Goal: Task Accomplishment & Management: Manage account settings

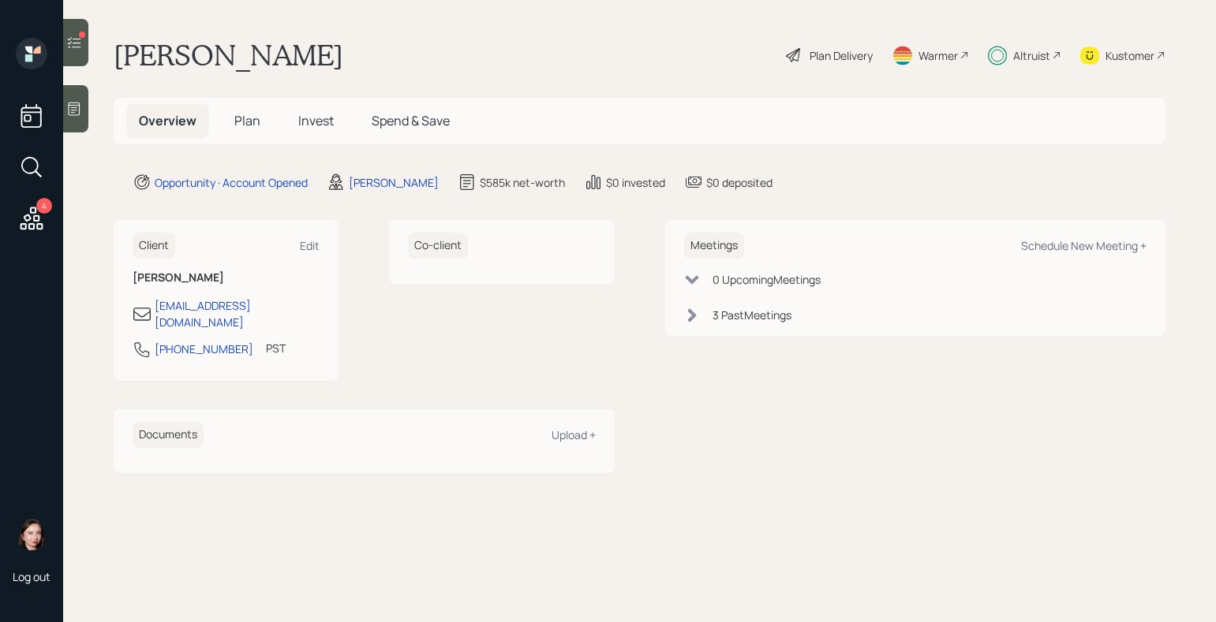
click at [846, 42] on div "Plan Delivery" at bounding box center [829, 55] width 90 height 35
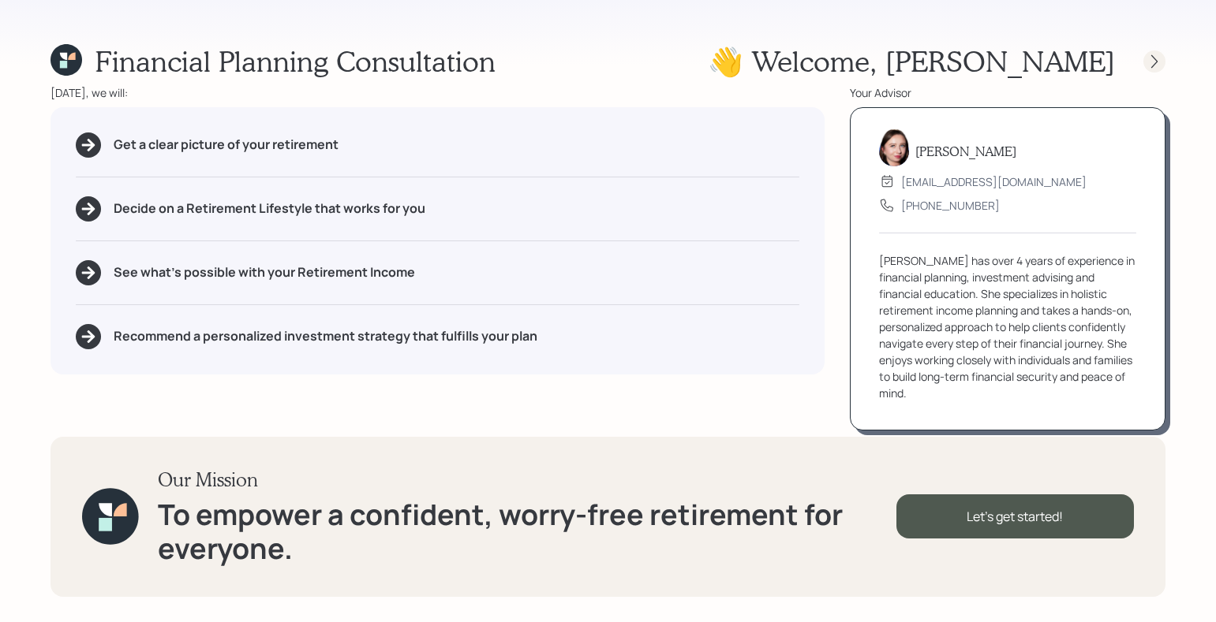
click at [1146, 59] on icon at bounding box center [1154, 62] width 16 height 16
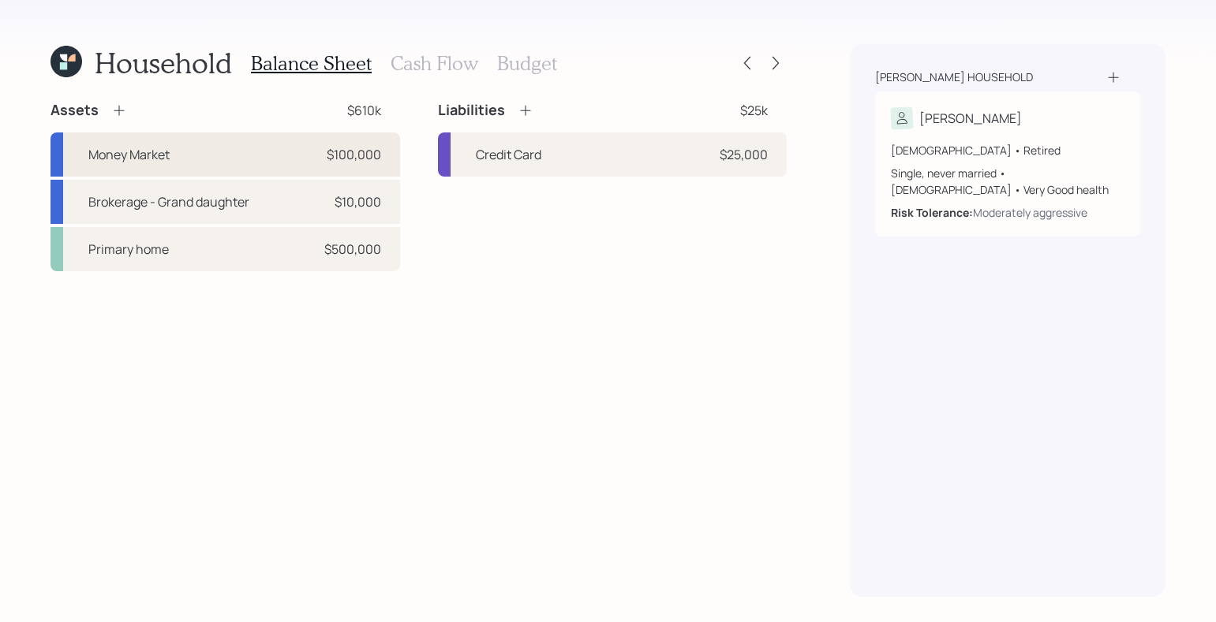
click at [187, 139] on div "Money Market $100,000" at bounding box center [225, 155] width 350 height 44
select select "taxable"
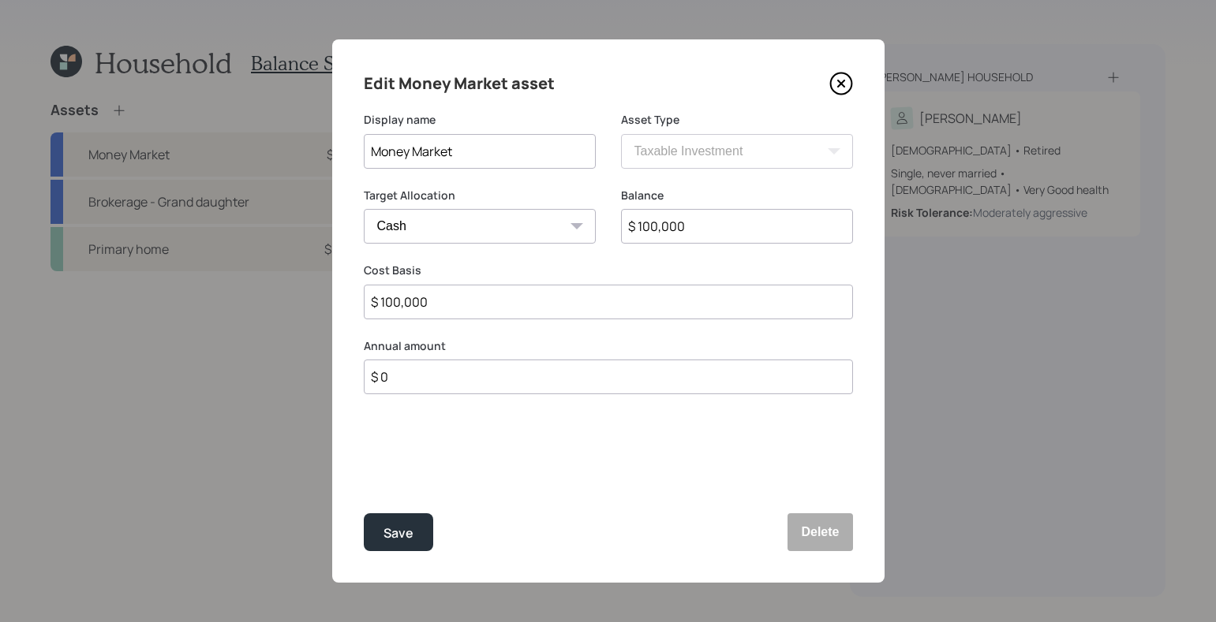
click at [841, 87] on icon at bounding box center [841, 84] width 24 height 24
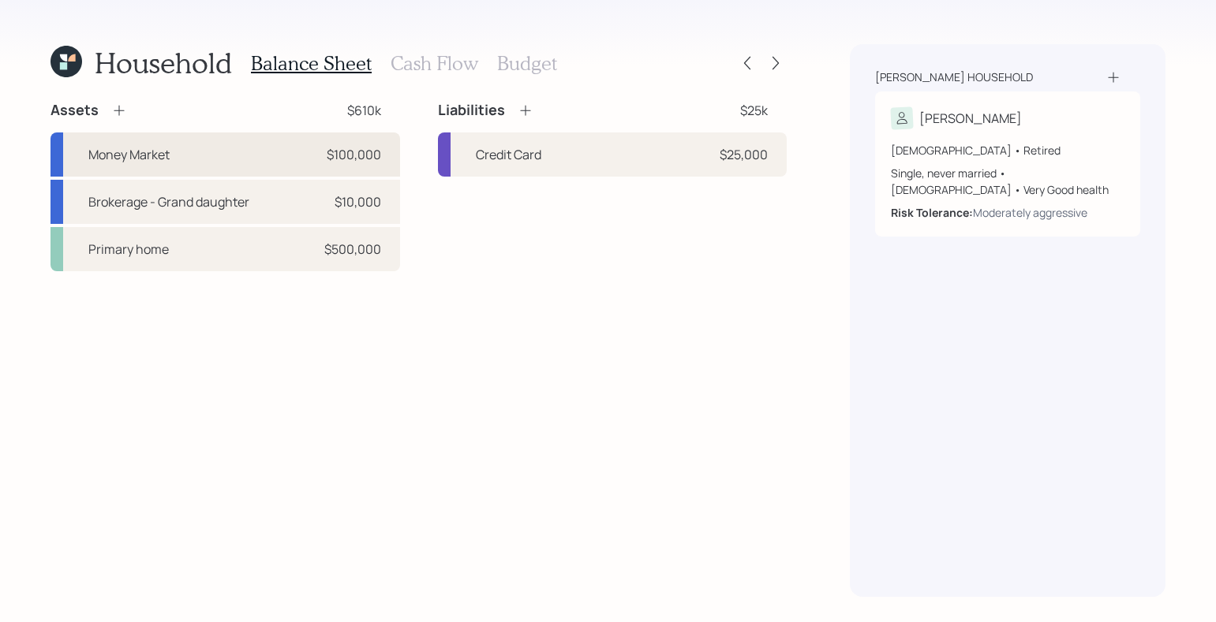
click at [230, 159] on div "Money Market $100,000" at bounding box center [225, 155] width 350 height 44
select select "taxable"
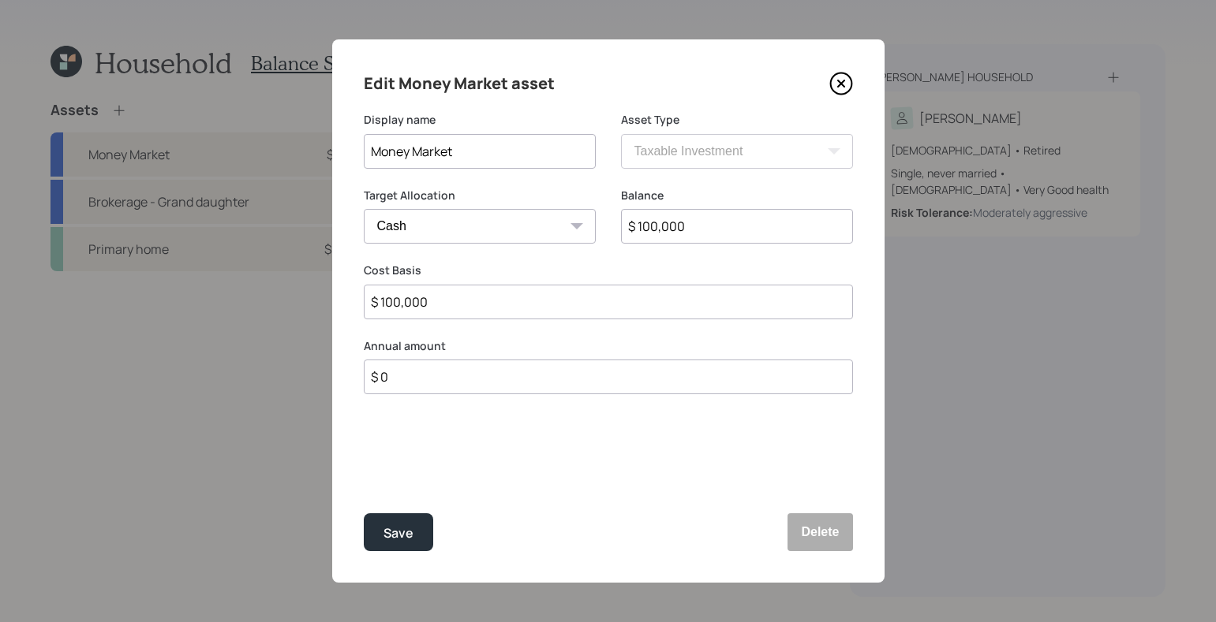
click at [859, 517] on div "Edit Money Market asset Display name Money Market Asset Type SEP [PERSON_NAME] …" at bounding box center [608, 311] width 552 height 544
click at [817, 532] on button "Delete" at bounding box center [819, 533] width 65 height 38
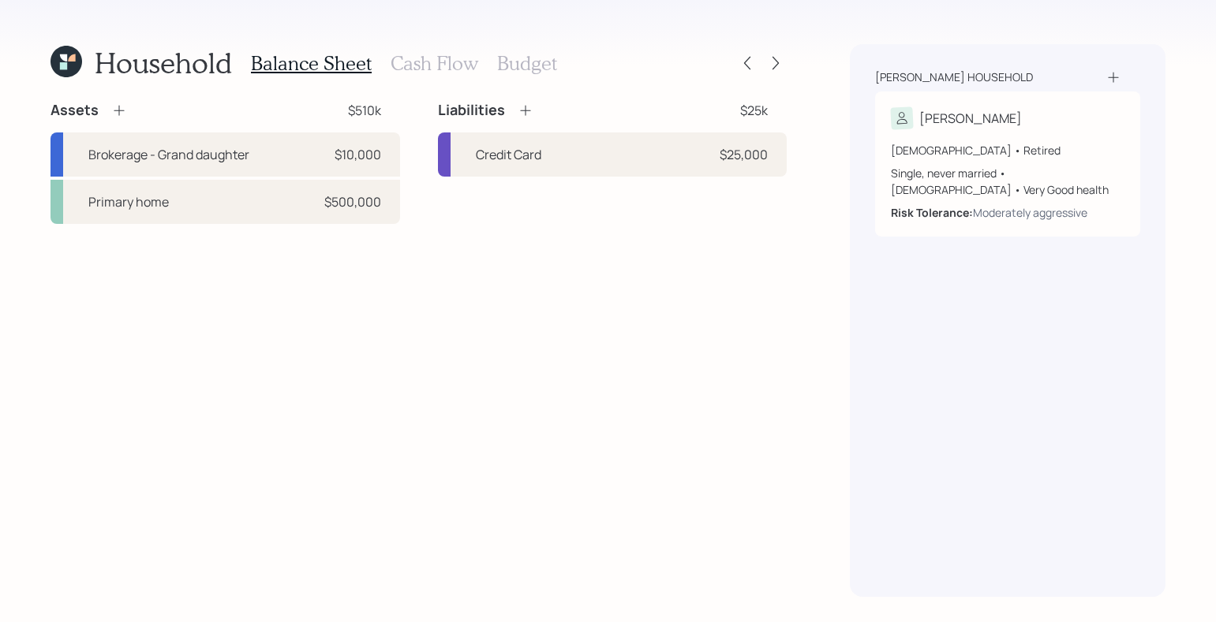
click at [120, 113] on icon at bounding box center [119, 111] width 16 height 16
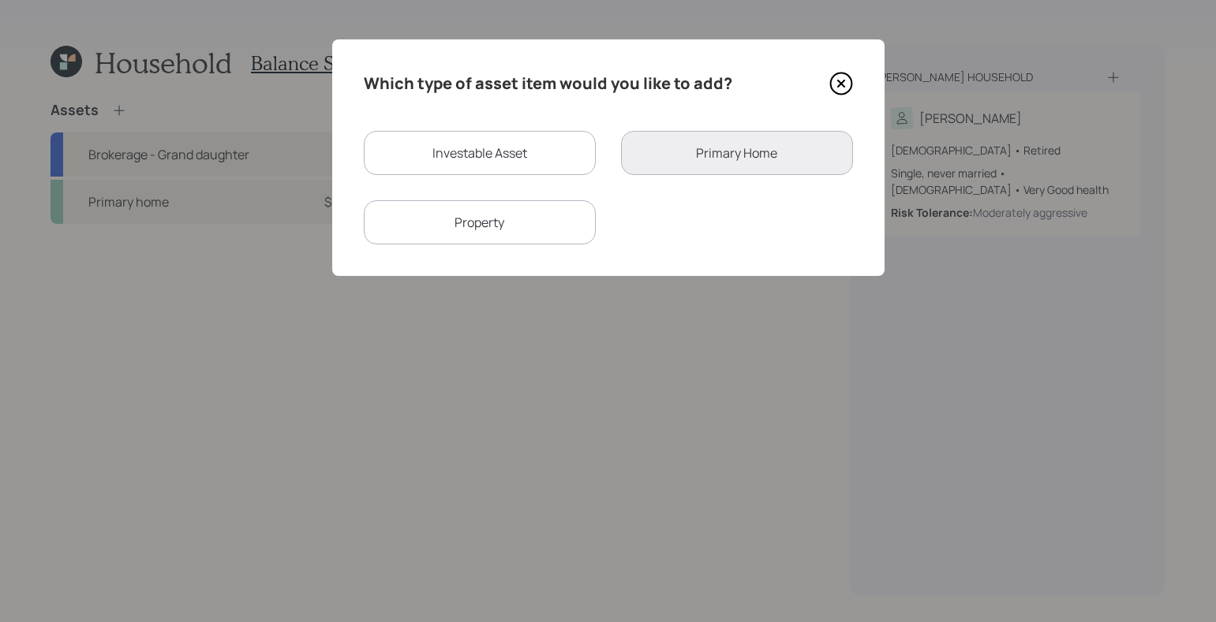
click at [514, 143] on div "Investable Asset" at bounding box center [480, 153] width 232 height 44
select select "taxable"
select select "balanced"
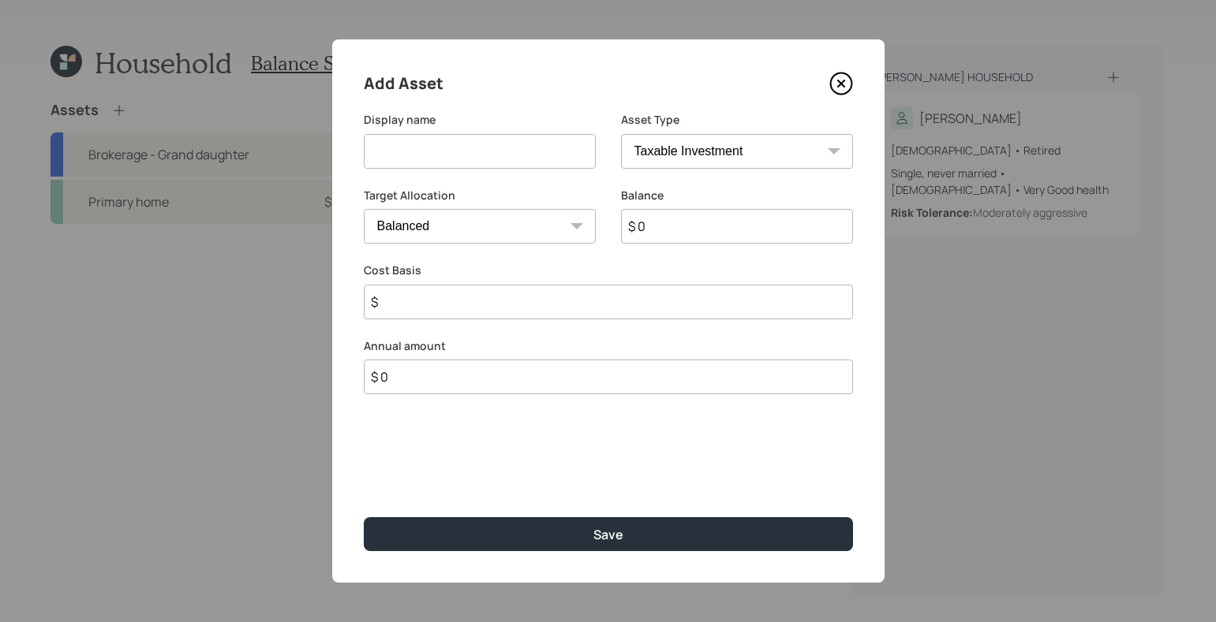
drag, startPoint x: 567, startPoint y: 150, endPoint x: 666, endPoint y: 151, distance: 98.6
click at [567, 150] on input at bounding box center [480, 151] width 232 height 35
click at [718, 157] on select "SEP [PERSON_NAME] IRA 401(k) [PERSON_NAME] 401(k) 403(b) [PERSON_NAME] 403(b) 4…" at bounding box center [737, 151] width 232 height 35
select select "ira"
click at [621, 134] on select "SEP [PERSON_NAME] IRA 401(k) [PERSON_NAME] 401(k) 403(b) [PERSON_NAME] 403(b) 4…" at bounding box center [737, 151] width 232 height 35
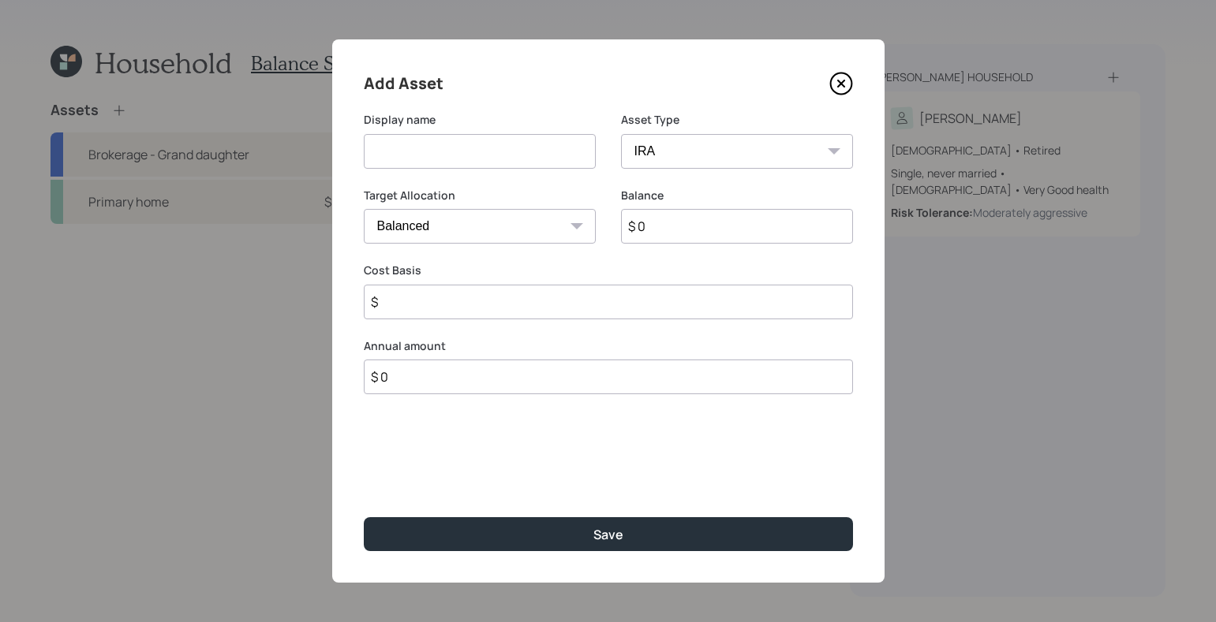
type input "$"
click at [528, 164] on input at bounding box center [480, 151] width 232 height 35
type input "Money Market IRA"
click at [747, 199] on label "Balance" at bounding box center [737, 196] width 232 height 16
click at [746, 206] on div "Balance $ 0" at bounding box center [737, 216] width 232 height 57
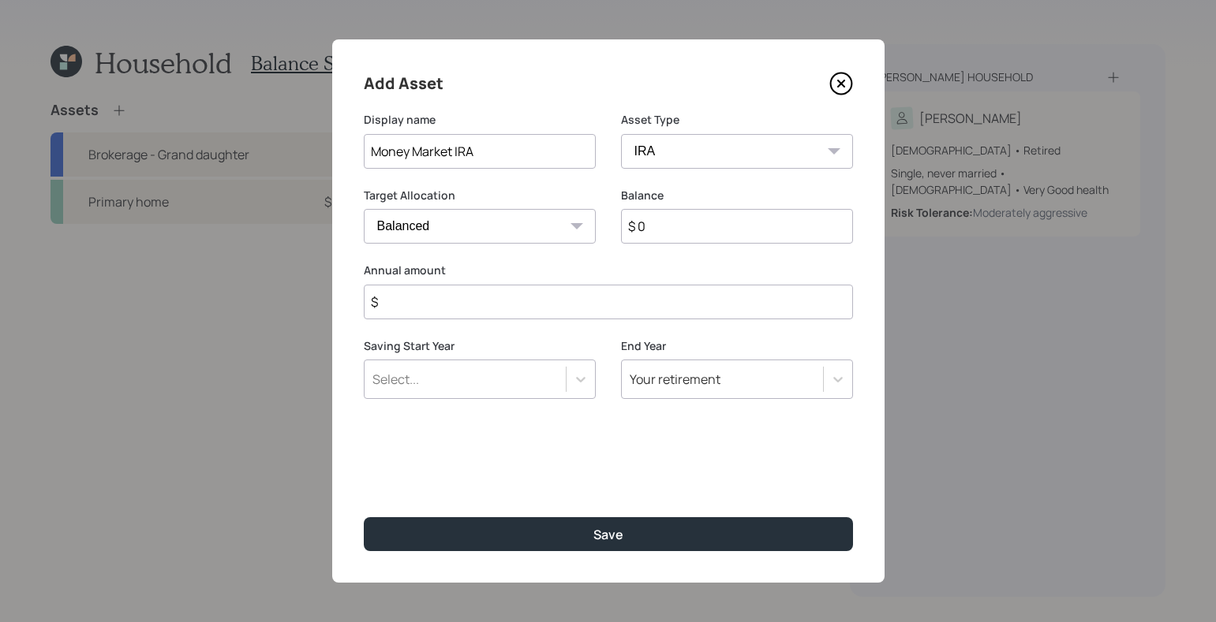
click at [723, 207] on div "Balance $ 0" at bounding box center [737, 216] width 232 height 57
click at [723, 219] on input "$ 0" at bounding box center [737, 226] width 232 height 35
click at [537, 236] on select "Cash Conservative Balanced Aggressive" at bounding box center [480, 226] width 232 height 35
select select "conservative"
click at [364, 209] on select "Cash Conservative Balanced Aggressive" at bounding box center [480, 226] width 232 height 35
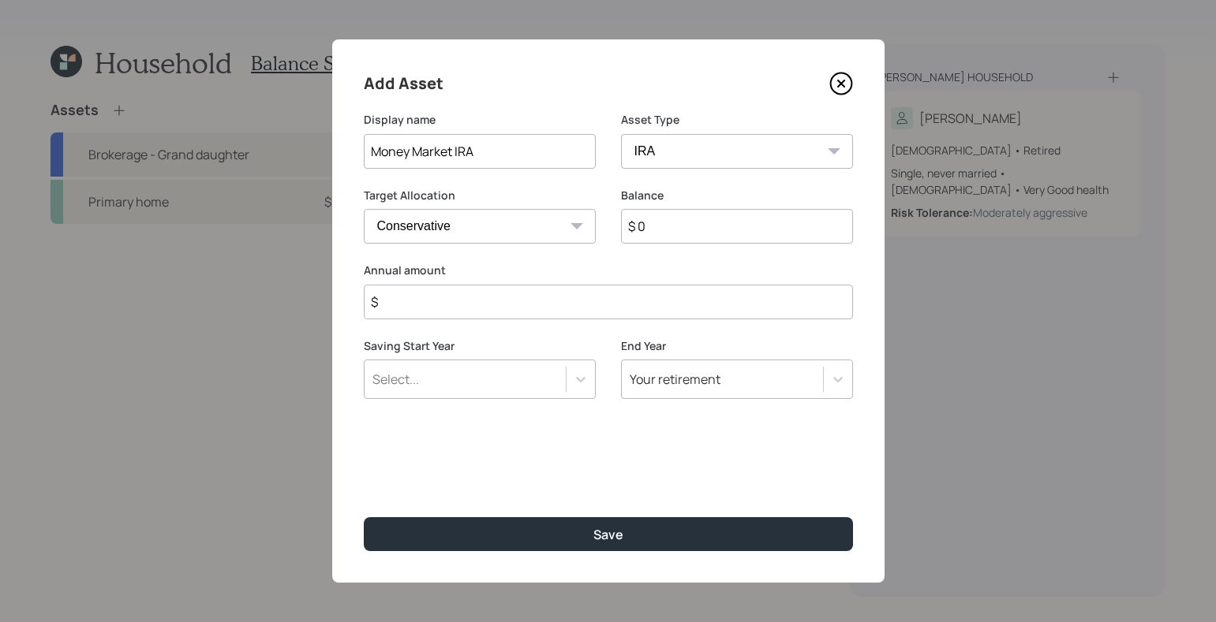
click at [495, 218] on select "Cash Conservative Balanced Aggressive" at bounding box center [480, 226] width 232 height 35
click at [364, 209] on select "Cash Conservative Balanced Aggressive" at bounding box center [480, 226] width 232 height 35
click at [688, 235] on input "$ 0" at bounding box center [737, 226] width 232 height 35
type input "$ 100,000"
click at [577, 320] on div "Add Asset Display name Money Market IRA Asset Type SEP [PERSON_NAME] IRA 401(k)…" at bounding box center [608, 311] width 552 height 544
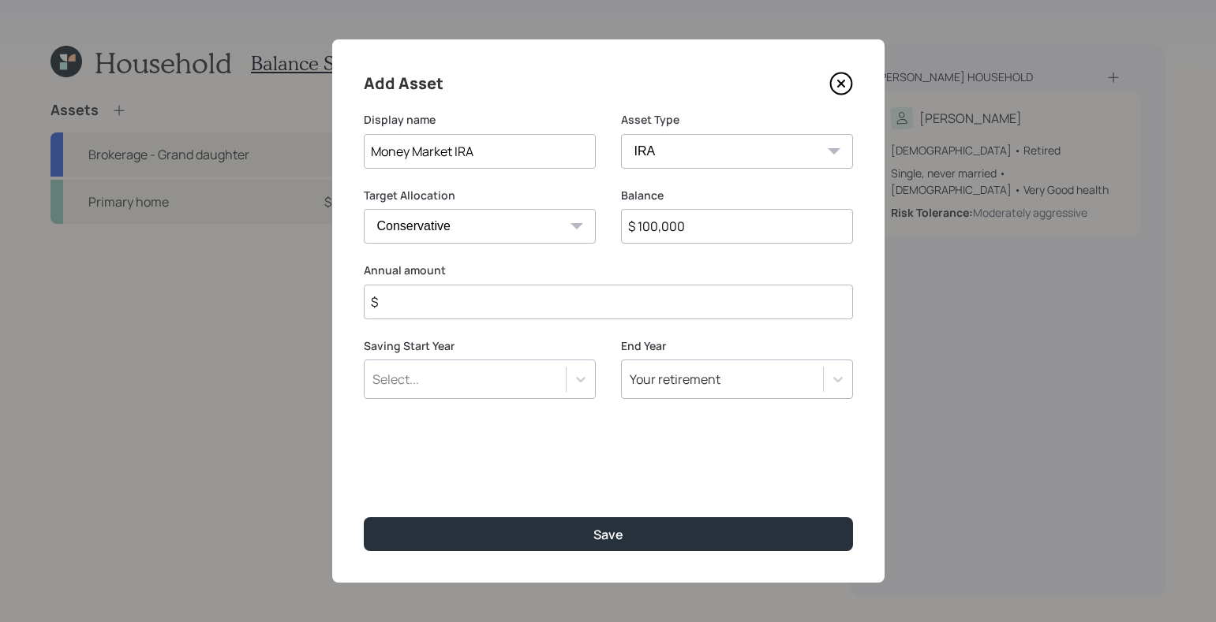
click at [559, 311] on input "$" at bounding box center [608, 302] width 489 height 35
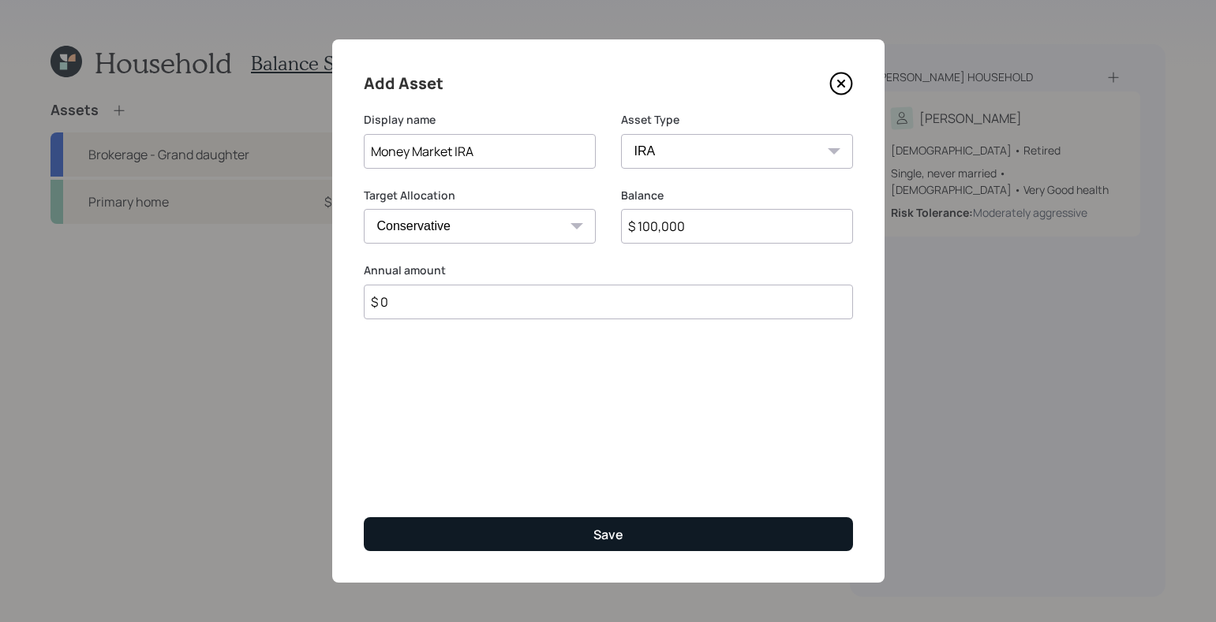
type input "$ 0"
click at [711, 525] on button "Save" at bounding box center [608, 535] width 489 height 34
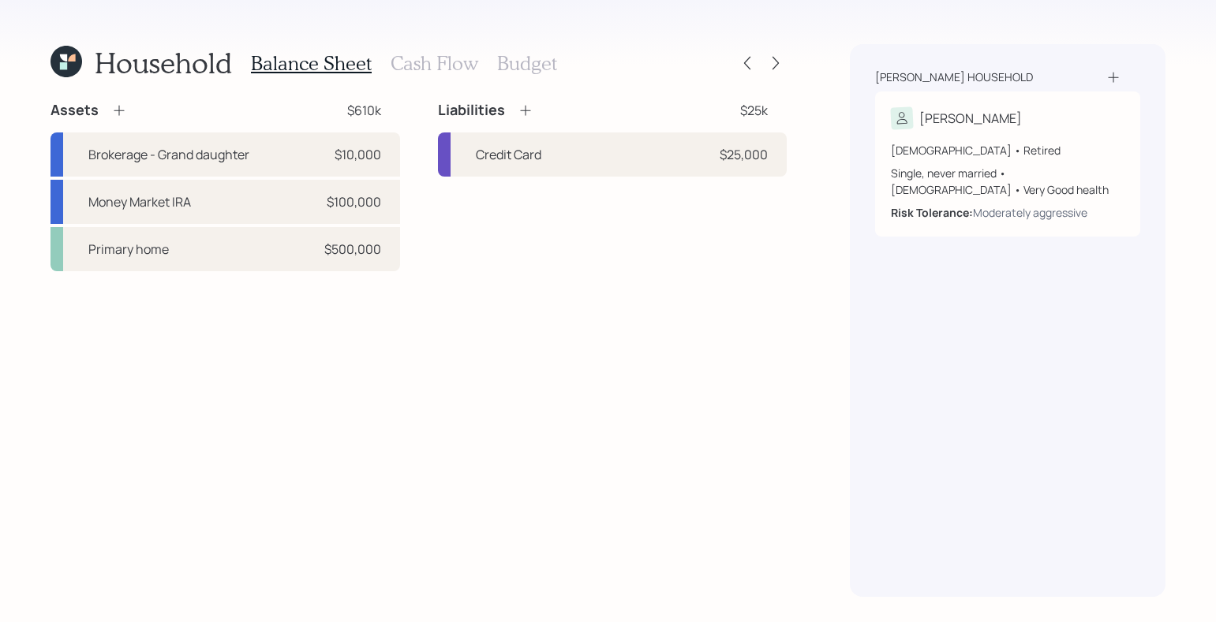
click at [457, 60] on h3 "Cash Flow" at bounding box center [435, 63] width 88 height 23
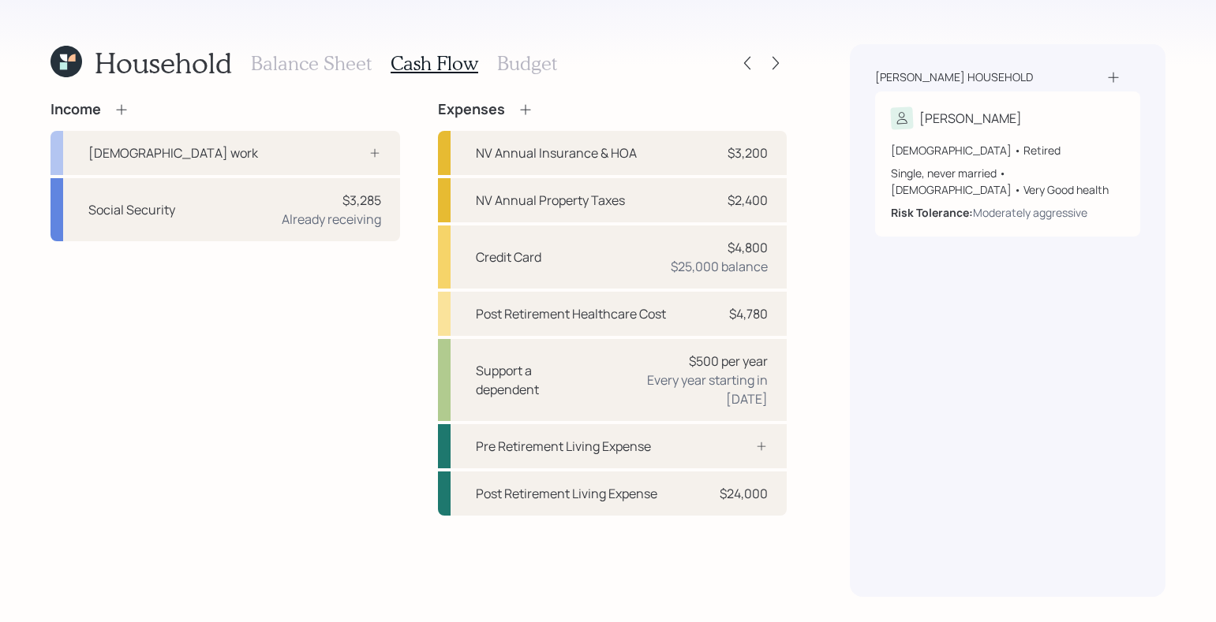
click at [515, 59] on h3 "Budget" at bounding box center [527, 63] width 60 height 23
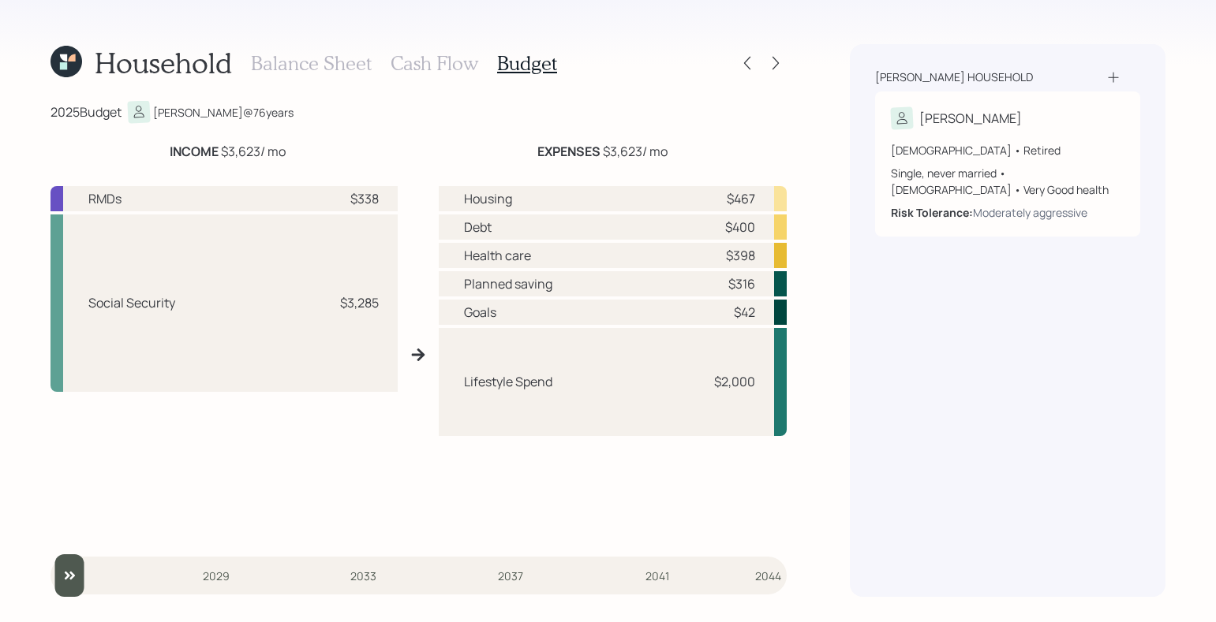
click at [787, 54] on div "Household Balance Sheet Cash Flow Budget 2025 Budget [PERSON_NAME] @ 76 years I…" at bounding box center [608, 311] width 1216 height 622
click at [781, 69] on icon at bounding box center [776, 63] width 16 height 16
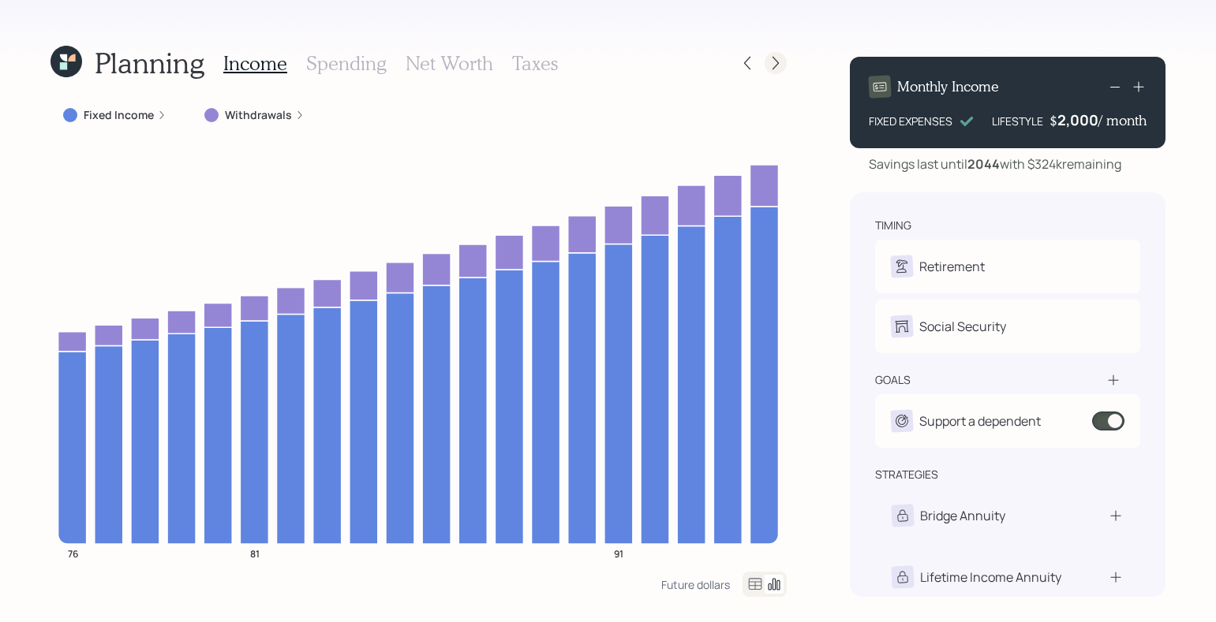
click at [778, 61] on icon at bounding box center [776, 63] width 16 height 16
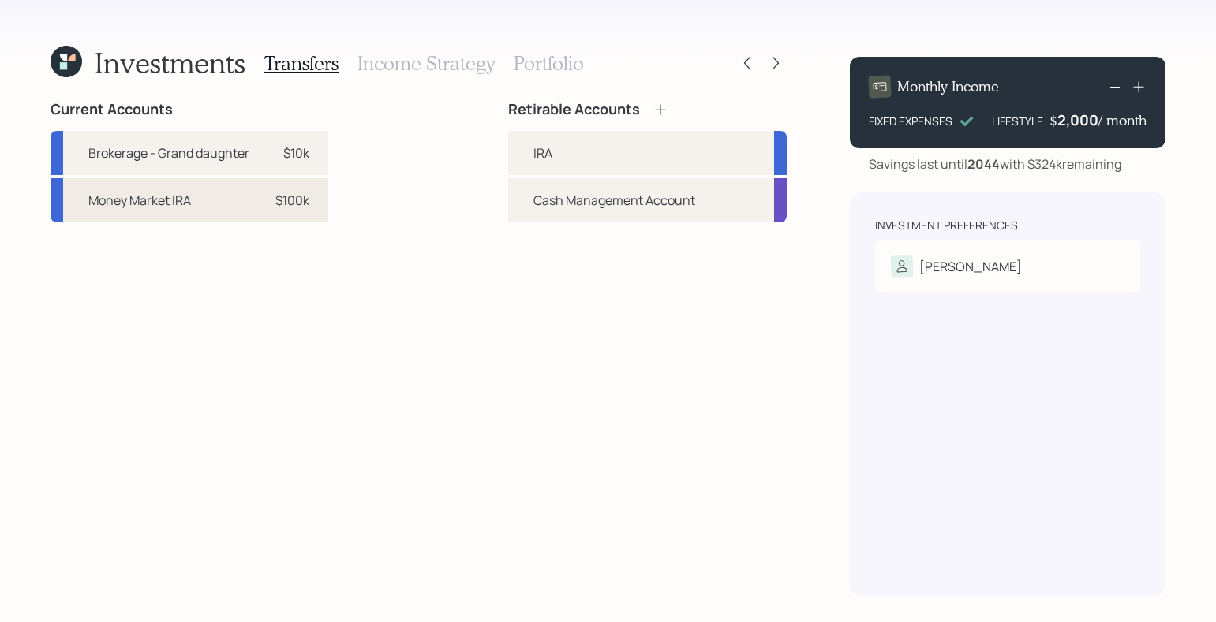
click at [260, 211] on div "Money Market IRA $100k" at bounding box center [189, 200] width 278 height 44
click at [680, 150] on div "IRA" at bounding box center [647, 153] width 278 height 44
select select "c6816ed8-dbff-4fc0-ae63-55e6f89f6909"
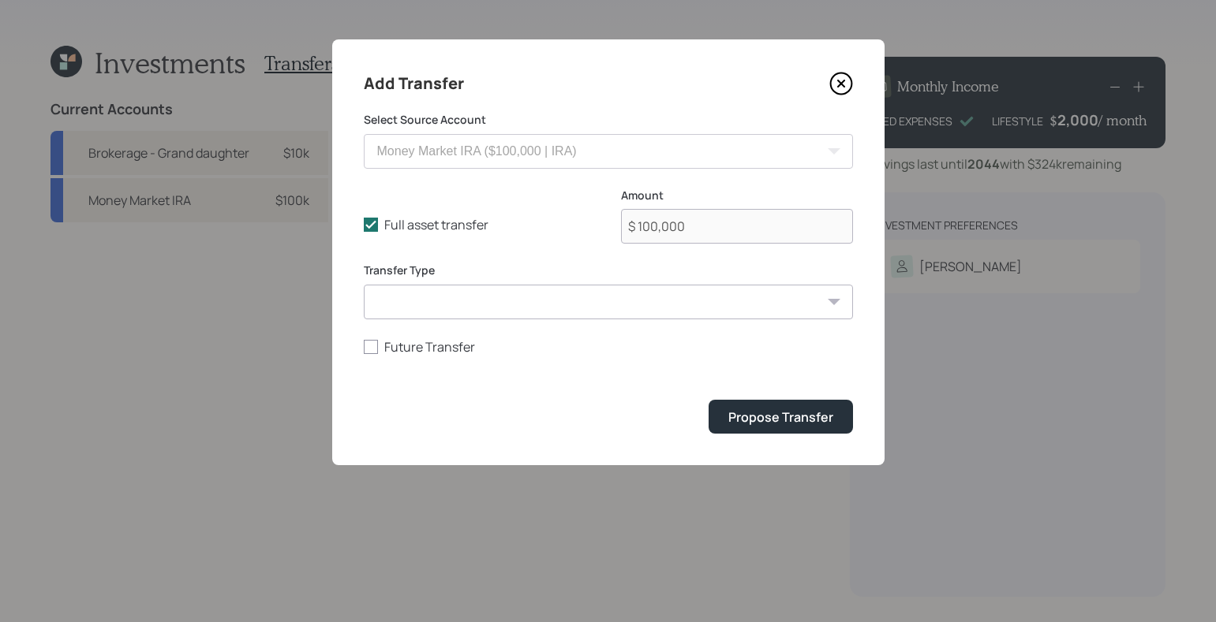
drag, startPoint x: 694, startPoint y: 336, endPoint x: 701, endPoint y: 316, distance: 21.5
click at [694, 336] on form "Select Source Account Brokerage - Grand daughter ($10,000 | Taxable Investment)…" at bounding box center [608, 273] width 489 height 322
click at [699, 299] on select "ACAT Transfer Non ACAT Transfer Capitalize Rollover Rollover Deposit" at bounding box center [608, 302] width 489 height 35
select select "acat_transfer"
click at [364, 285] on select "ACAT Transfer Non ACAT Transfer Capitalize Rollover Rollover Deposit" at bounding box center [608, 302] width 489 height 35
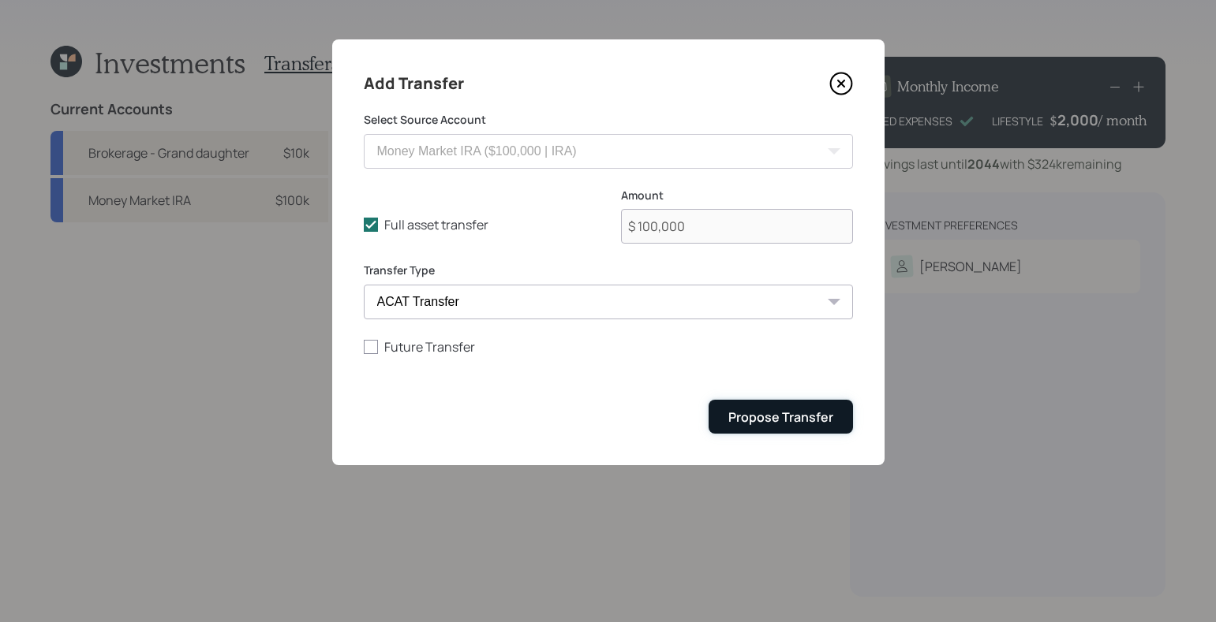
click at [797, 425] on div "Propose Transfer" at bounding box center [780, 417] width 105 height 17
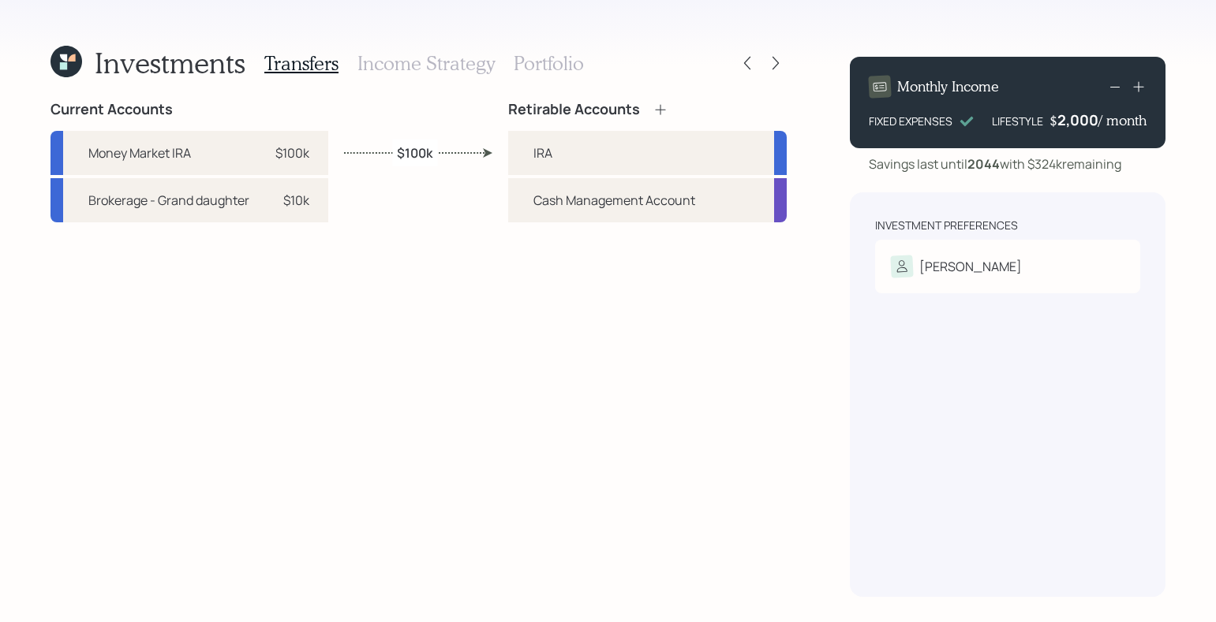
click at [462, 61] on h3 "Income Strategy" at bounding box center [425, 63] width 137 height 23
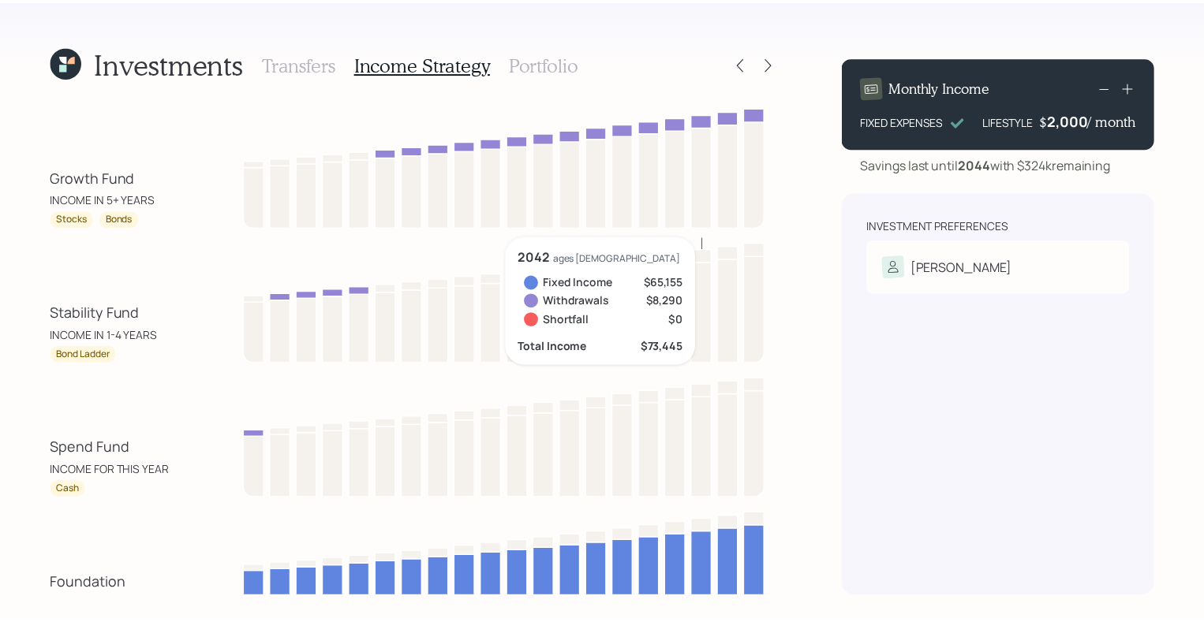
scroll to position [89, 0]
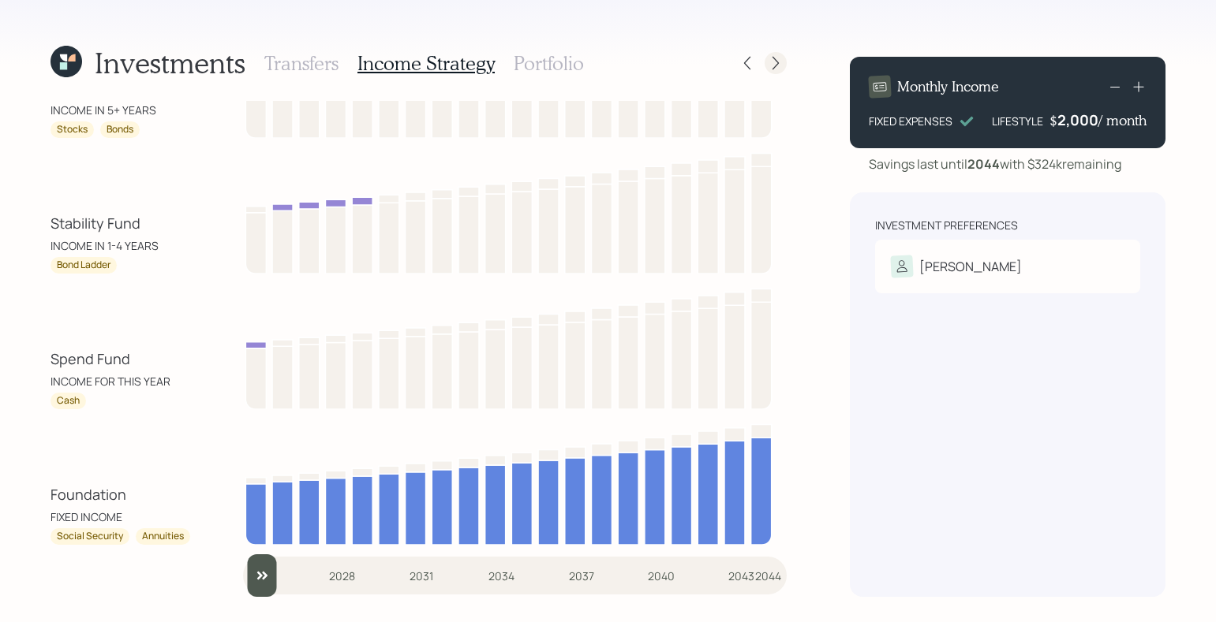
click at [774, 59] on icon at bounding box center [776, 63] width 16 height 16
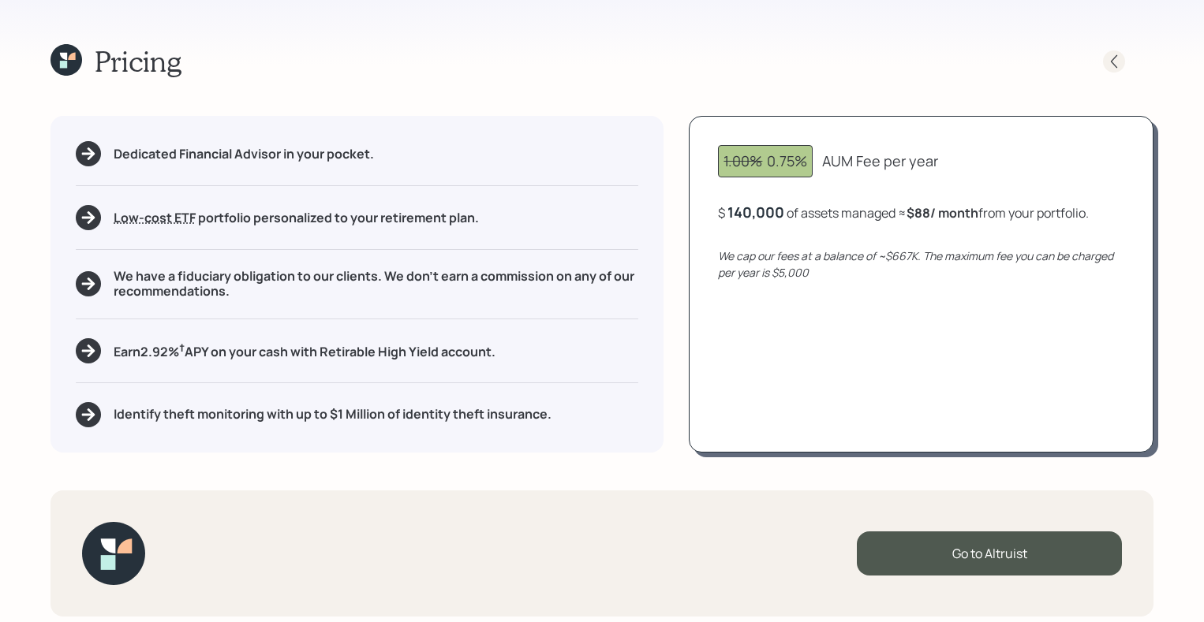
click at [1105, 63] on div at bounding box center [1114, 61] width 22 height 22
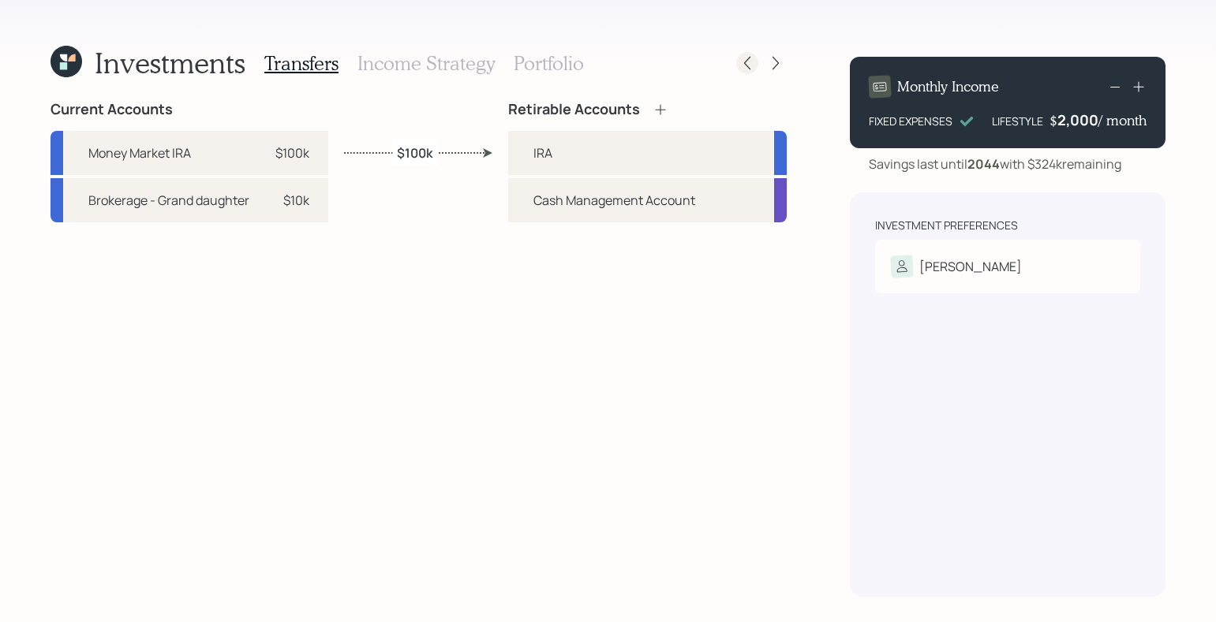
click at [749, 64] on icon at bounding box center [747, 63] width 16 height 16
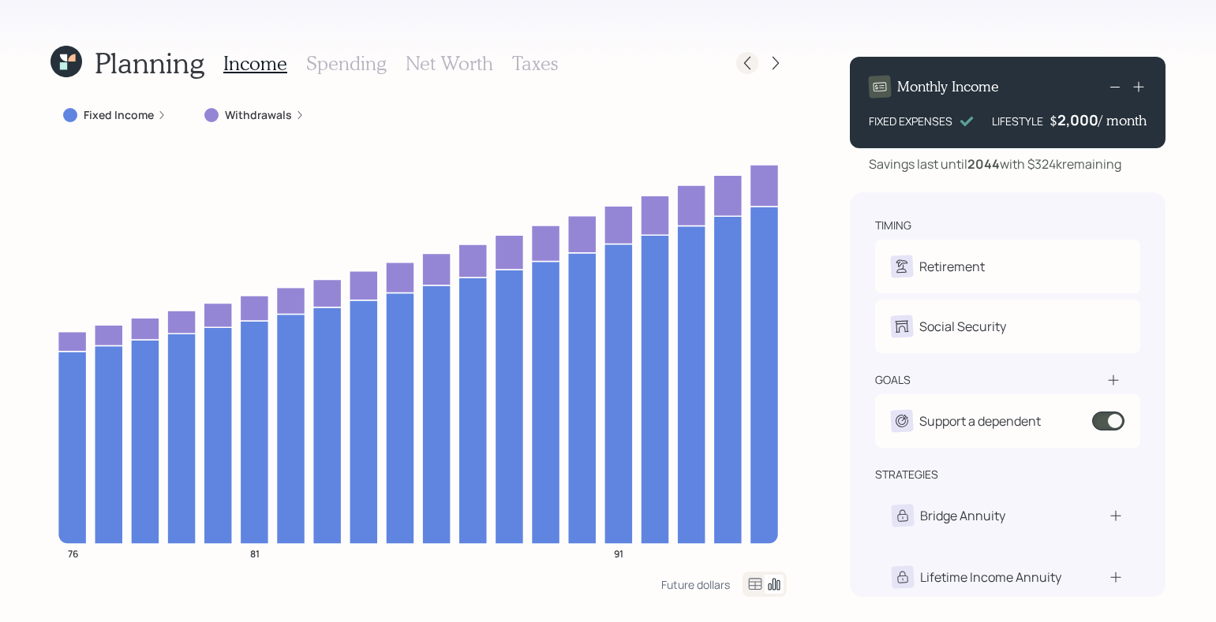
click at [746, 61] on icon at bounding box center [747, 63] width 16 height 16
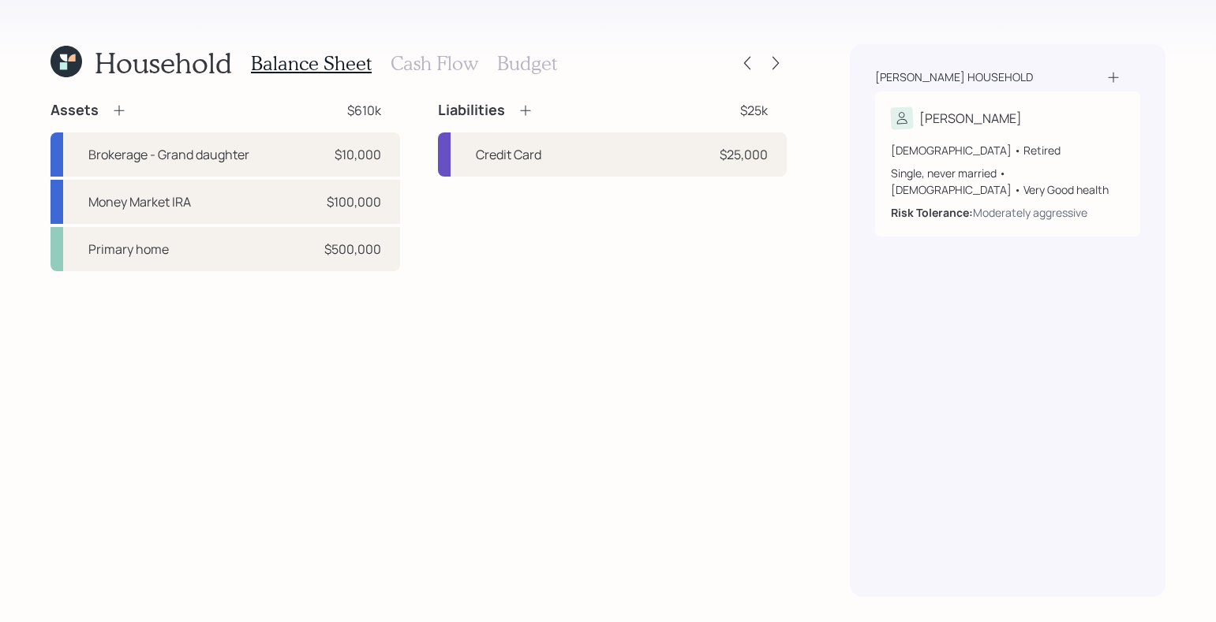
click at [792, 59] on div "Household Balance Sheet Cash Flow Budget Assets $610k Brokerage - Grand daughte…" at bounding box center [608, 311] width 1216 height 622
click at [787, 64] on div "Household Balance Sheet Cash Flow Budget Assets $610k Brokerage - Grand daughte…" at bounding box center [608, 311] width 1216 height 622
click at [772, 65] on icon at bounding box center [776, 63] width 16 height 16
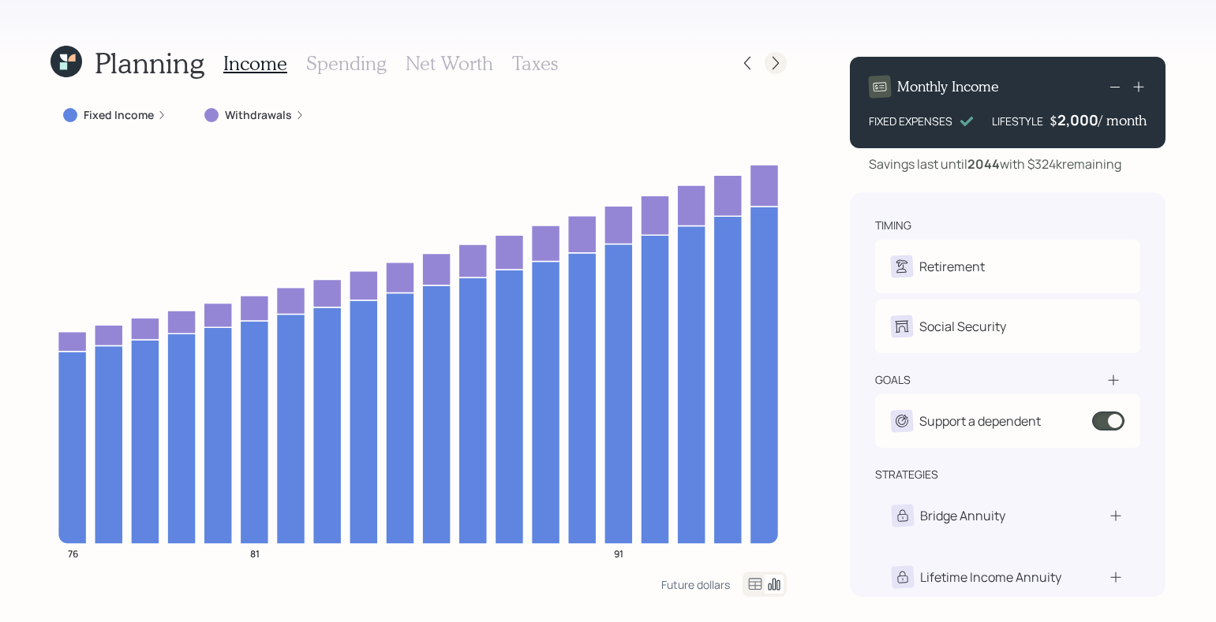
click at [774, 65] on icon at bounding box center [776, 63] width 16 height 16
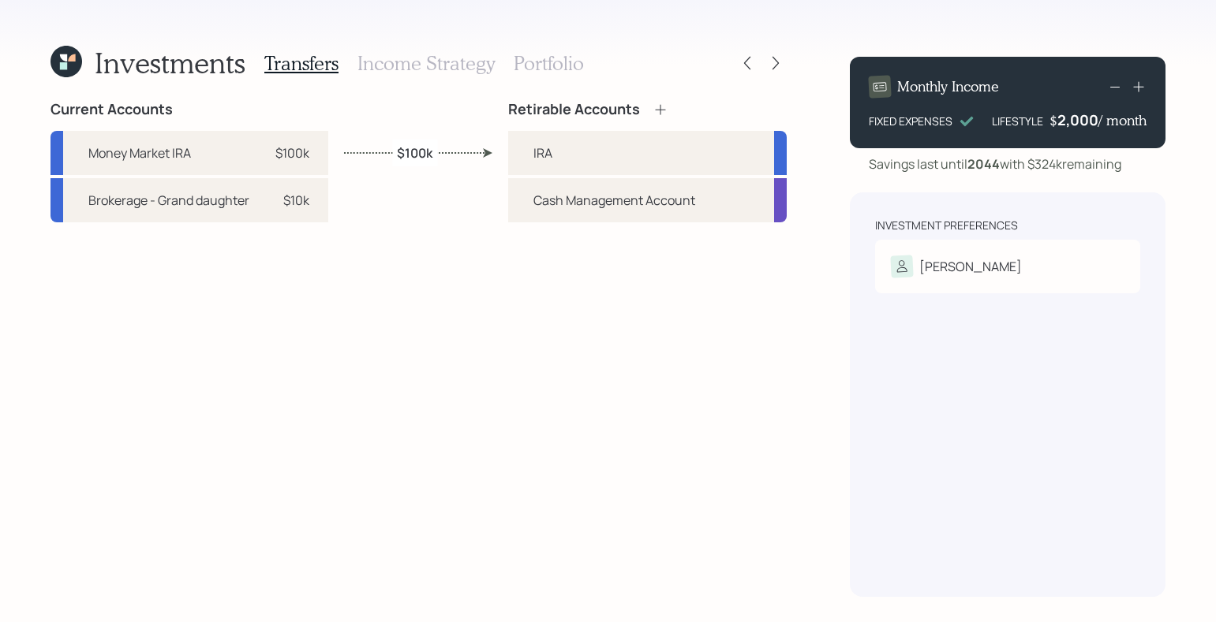
click at [774, 65] on icon at bounding box center [776, 63] width 16 height 16
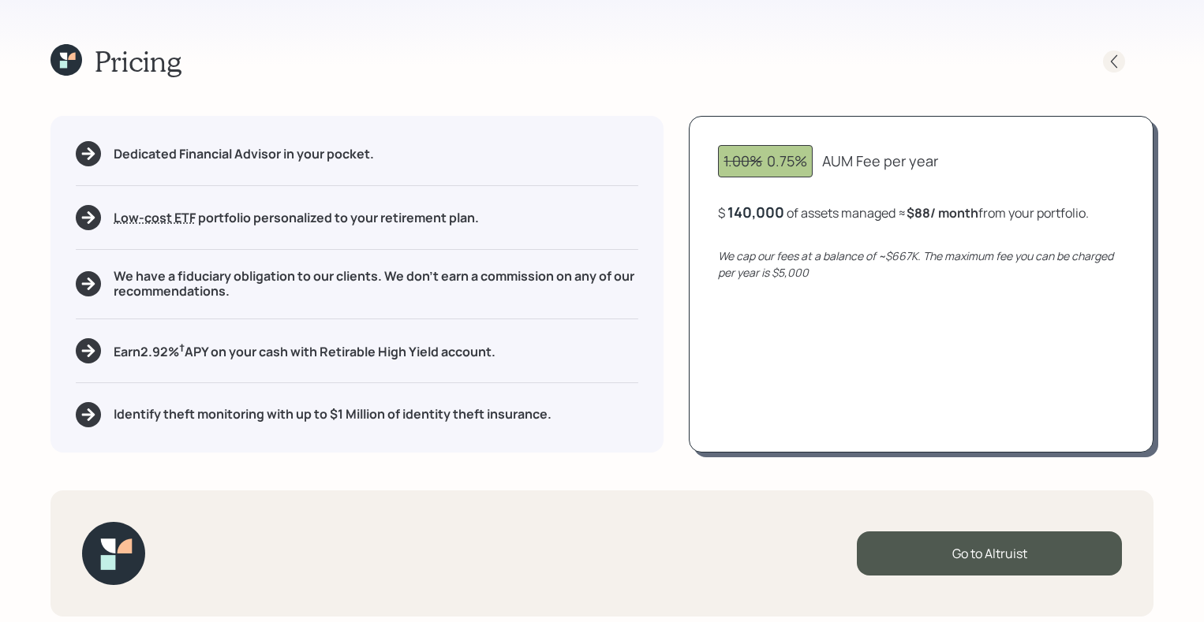
click at [1105, 62] on div at bounding box center [1114, 61] width 22 height 22
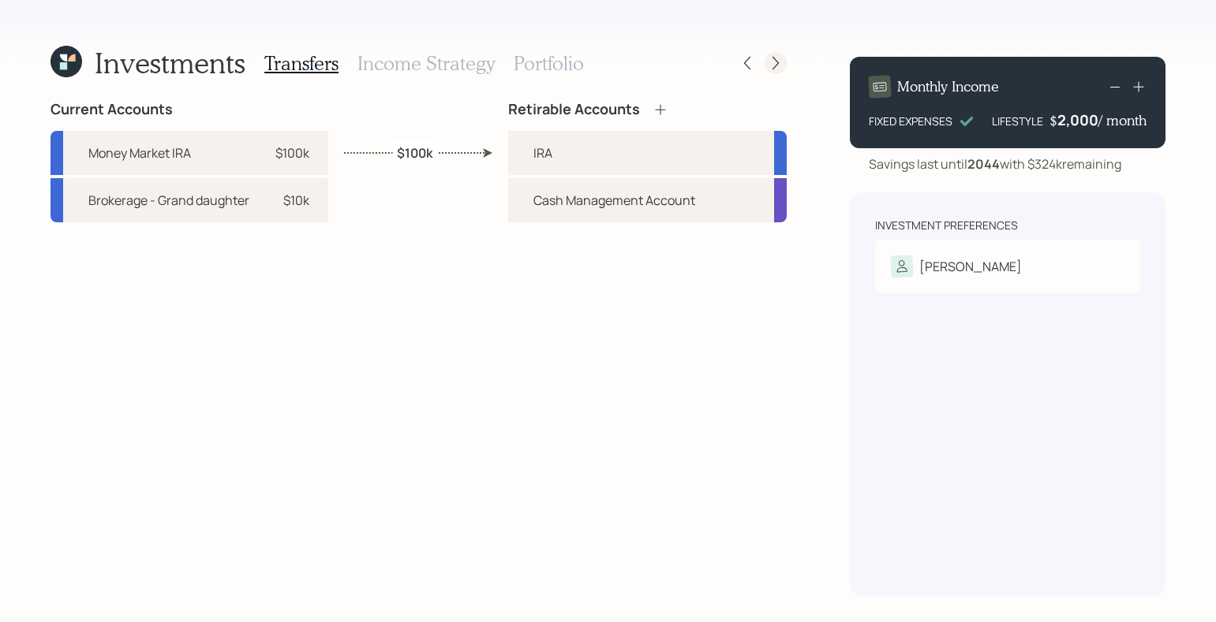
click at [782, 62] on icon at bounding box center [776, 63] width 16 height 16
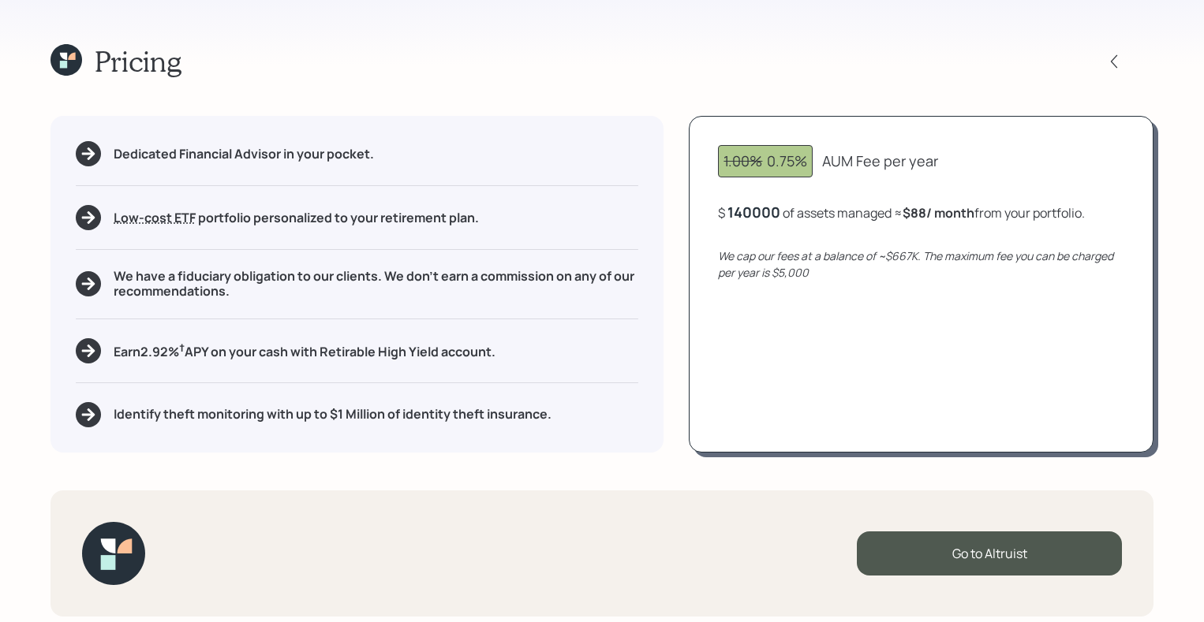
click at [742, 208] on div "140000" at bounding box center [753, 212] width 53 height 19
click at [700, 53] on div "Pricing" at bounding box center [601, 61] width 1103 height 34
